Goal: Find specific page/section: Find specific page/section

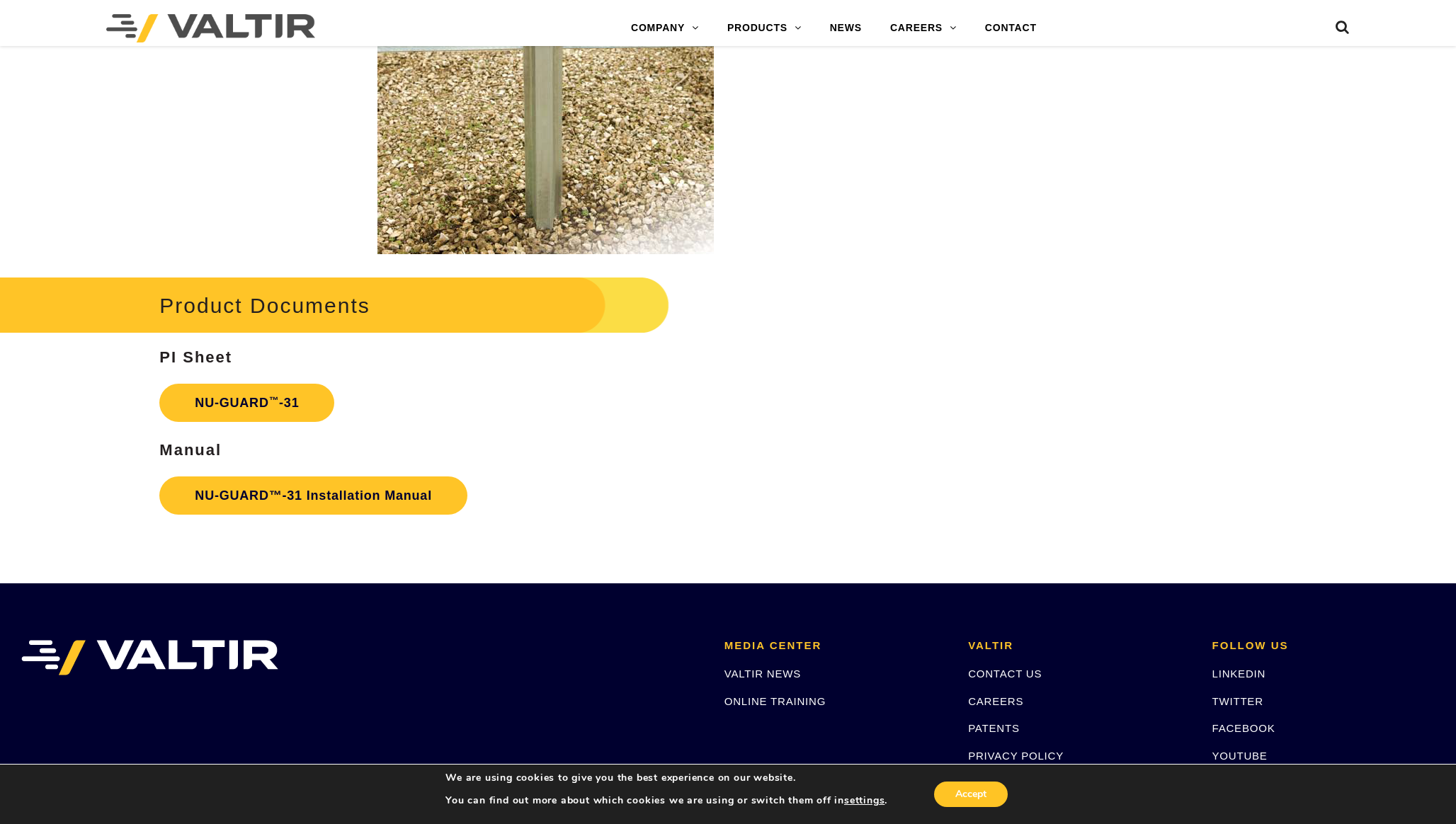
scroll to position [2249, 0]
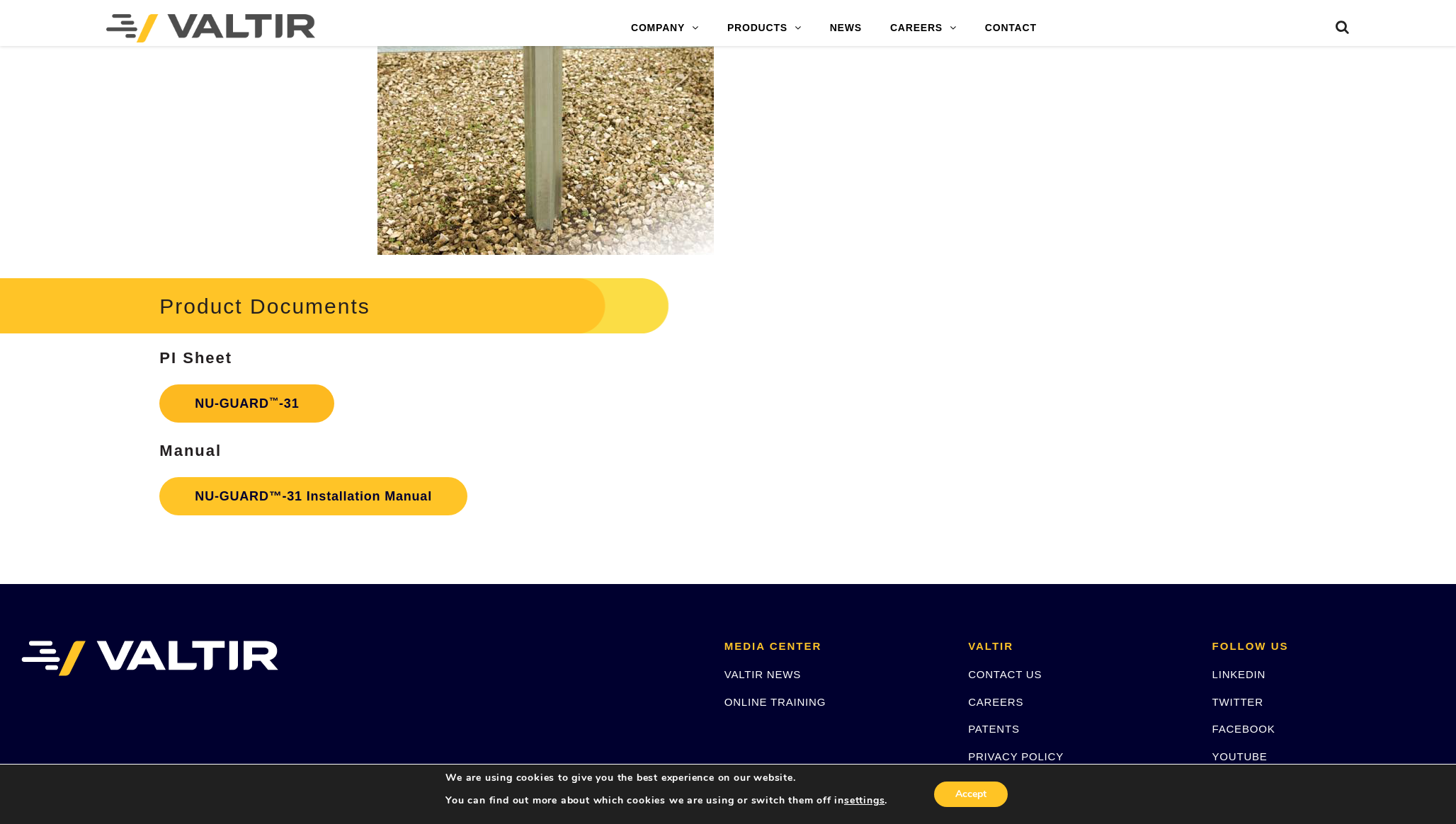
click at [226, 403] on strong "NU-GUARD ™ -31" at bounding box center [247, 404] width 104 height 14
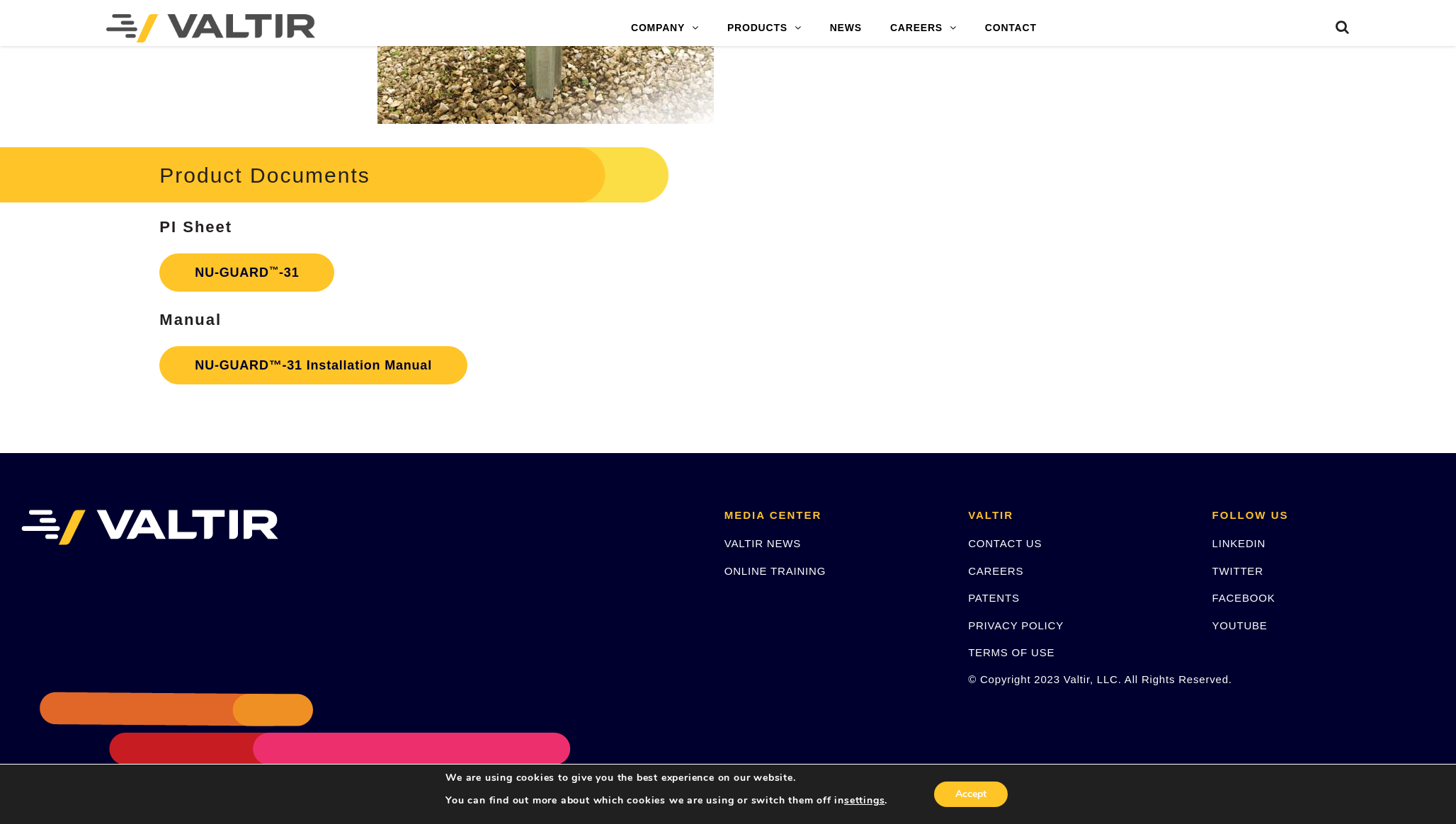
scroll to position [2434, 0]
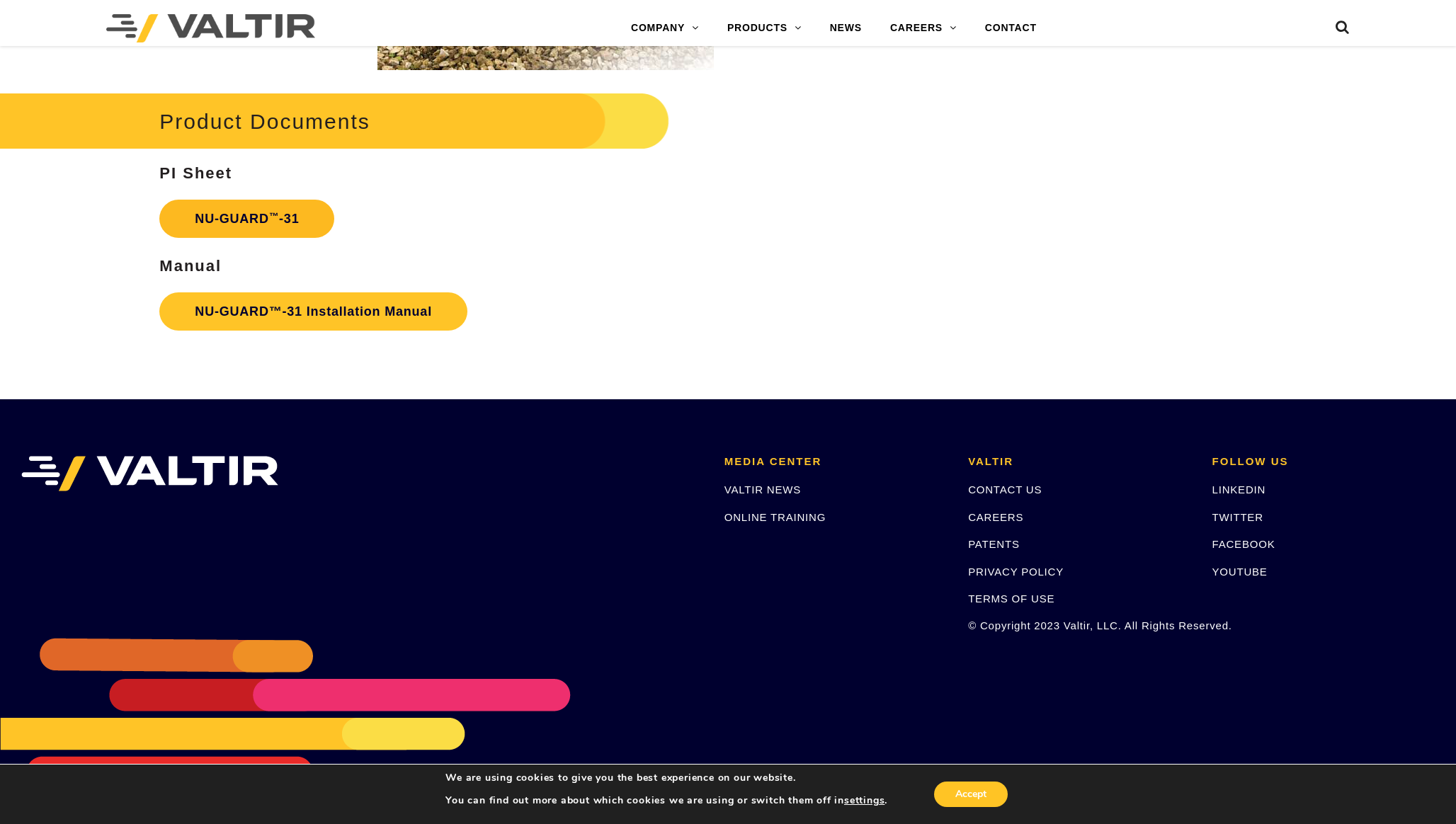
click at [258, 206] on link "NU-GUARD ™ -31" at bounding box center [247, 218] width 175 height 38
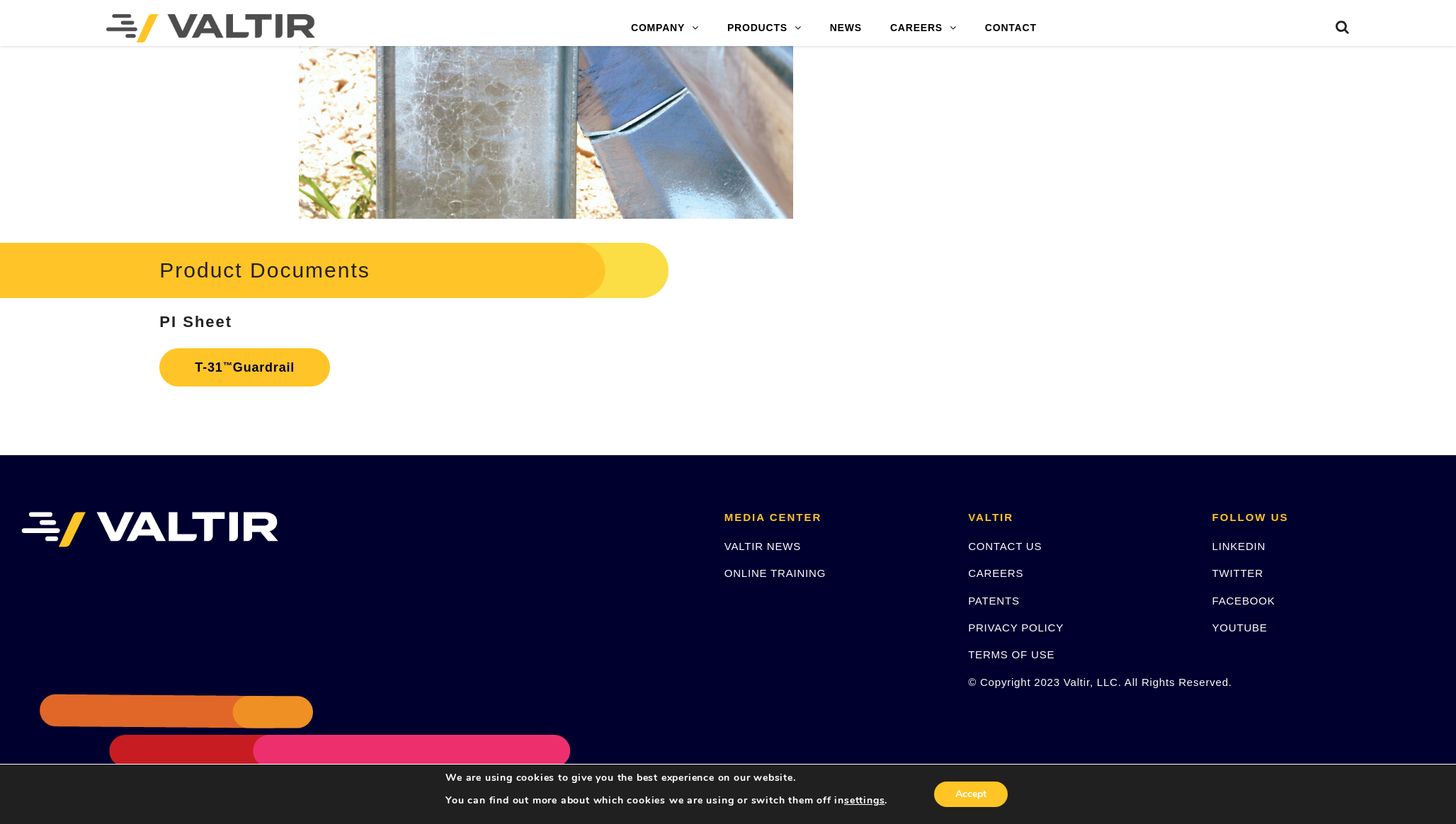
scroll to position [2387, 0]
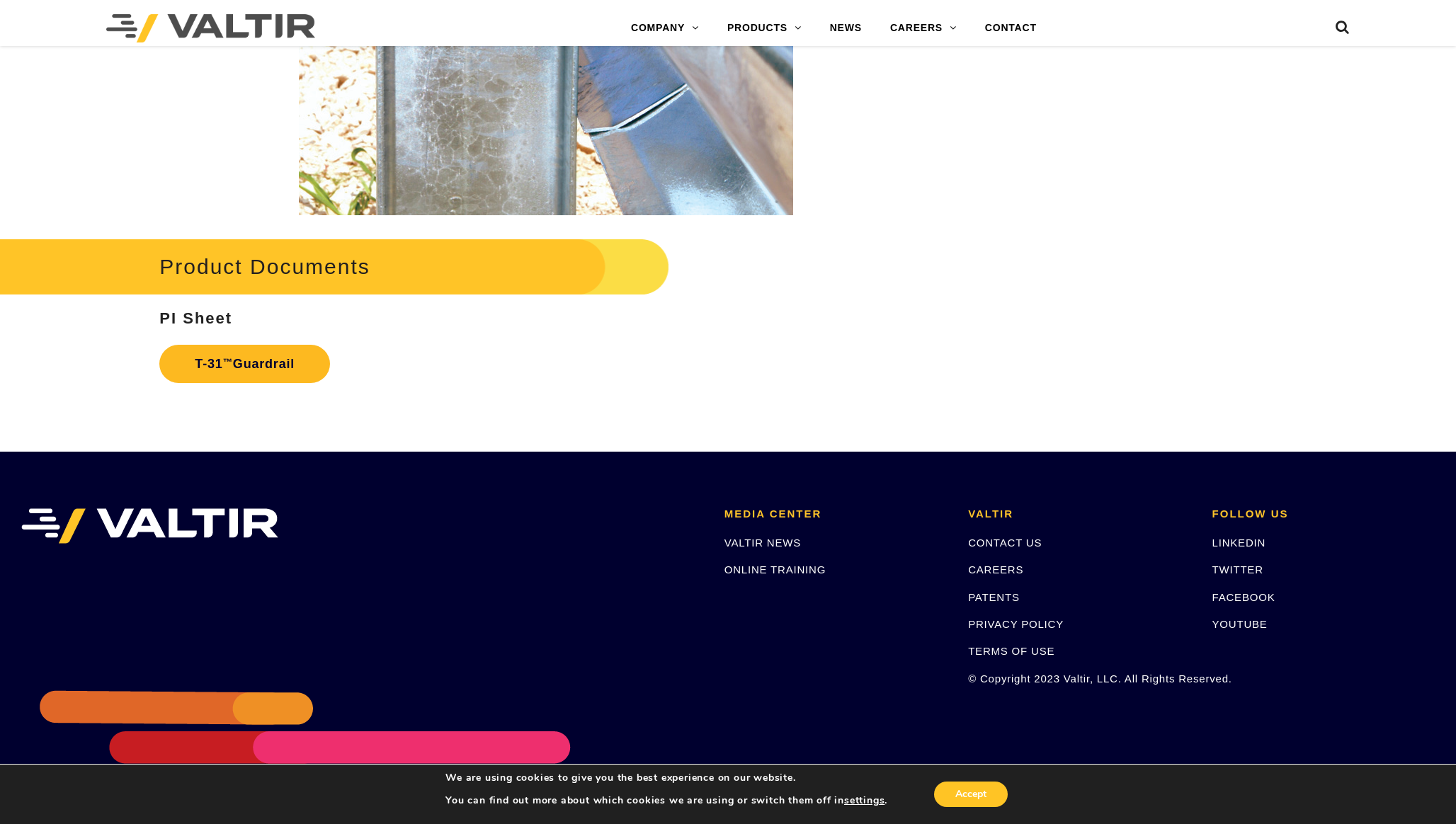
click at [296, 364] on link "T-31 ™ Guardrail" at bounding box center [245, 364] width 171 height 38
